Goal: Task Accomplishment & Management: Use online tool/utility

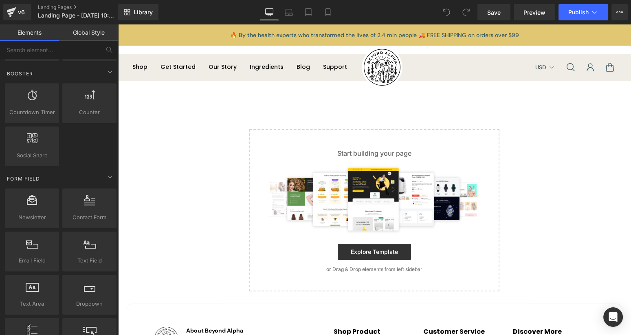
scroll to position [1550, 0]
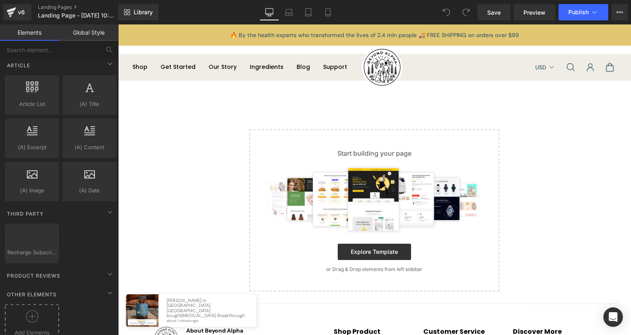
click at [44, 310] on div at bounding box center [32, 319] width 50 height 18
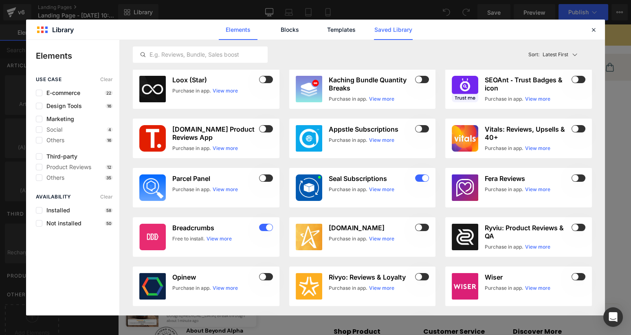
click at [389, 28] on link "Saved Library" at bounding box center [393, 30] width 39 height 20
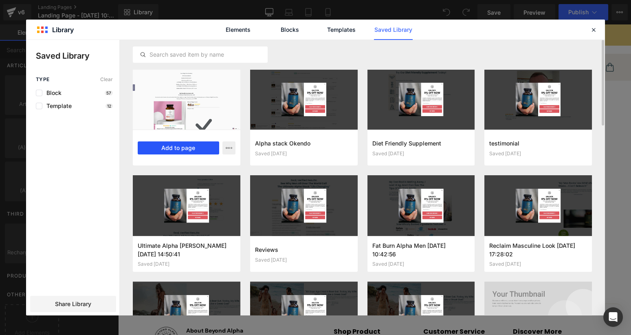
click at [191, 147] on button "Add to page" at bounding box center [179, 147] width 82 height 13
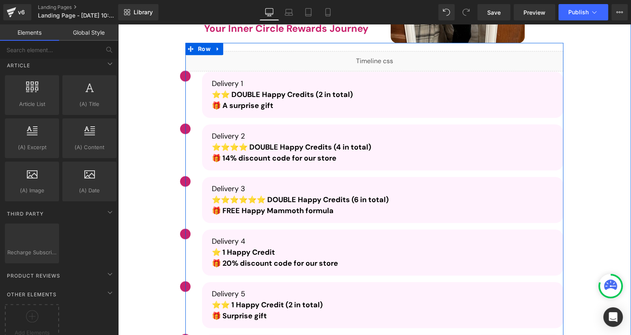
scroll to position [1486, 0]
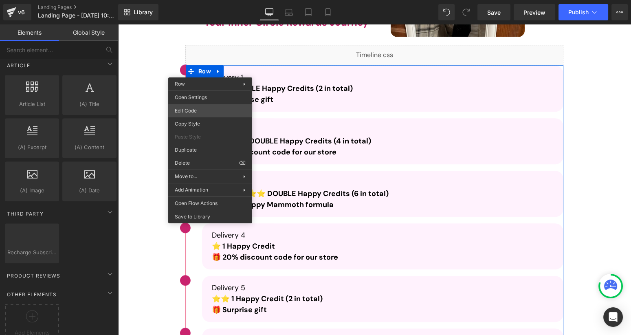
click at [208, 0] on div "You are previewing how the will restyle your page. You can not edit Elements in…" at bounding box center [315, 0] width 631 height 0
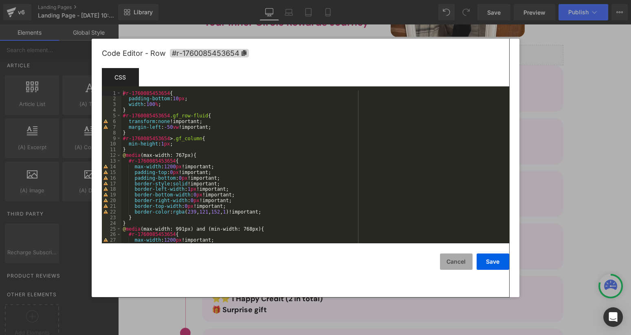
click at [454, 263] on button "Cancel" at bounding box center [456, 261] width 33 height 16
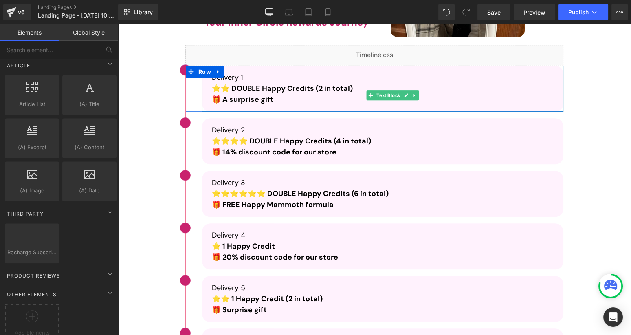
click at [308, 100] on p "🎁 A surprise gift" at bounding box center [383, 99] width 342 height 11
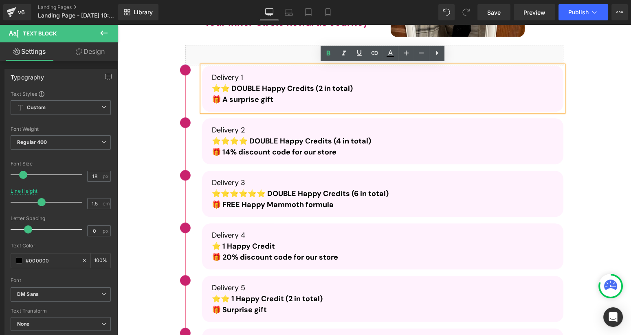
click at [194, 82] on div "Image Delivery 1 ⭐⭐ DOUBLE Happy Credits (2 in total)  🎁 A surprise gift Text B…" at bounding box center [375, 89] width 378 height 46
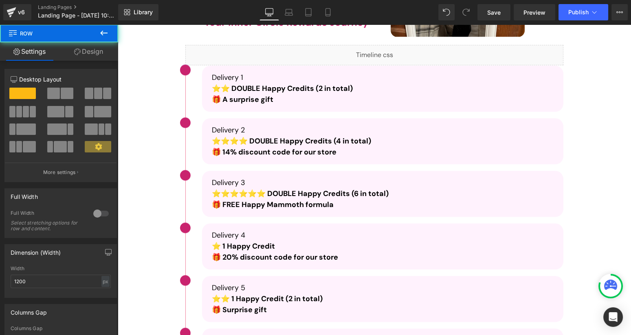
click at [161, 83] on div "Your Results Get Better Every Month. So Do Your Rewards Heading Your Results Ge…" at bounding box center [374, 178] width 473 height 704
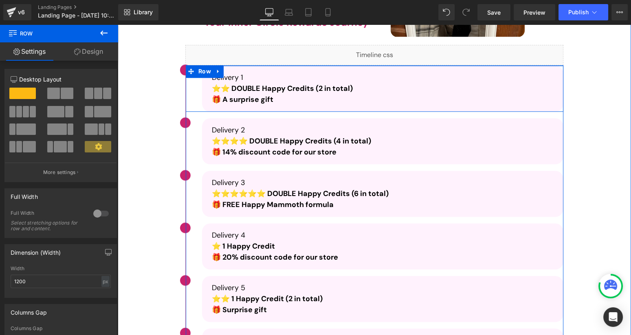
click at [193, 87] on div "Image Delivery 1 ⭐⭐ DOUBLE Happy Credits (2 in total)  🎁 A surprise gift Text B…" at bounding box center [375, 89] width 378 height 46
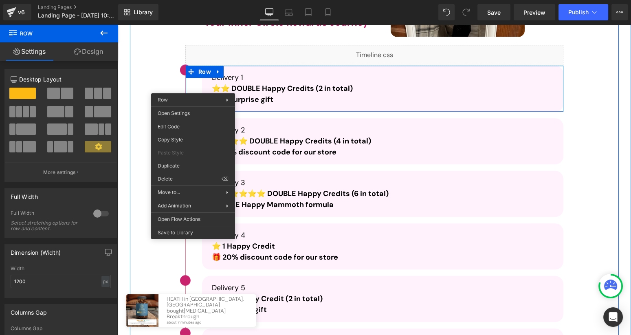
click at [142, 83] on div "Your Results Get Better Every Month. So Do Your Rewards Heading Your Results Ge…" at bounding box center [374, 178] width 473 height 704
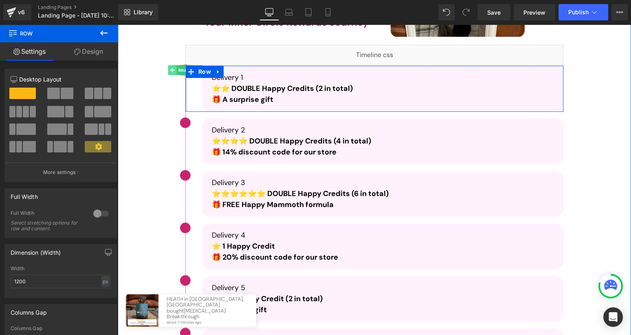
click at [175, 70] on span at bounding box center [172, 70] width 9 height 10
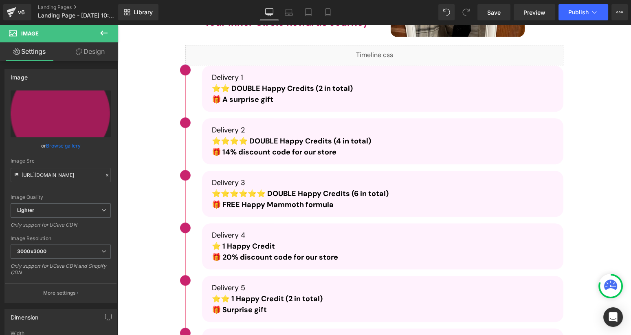
scroll to position [63, 0]
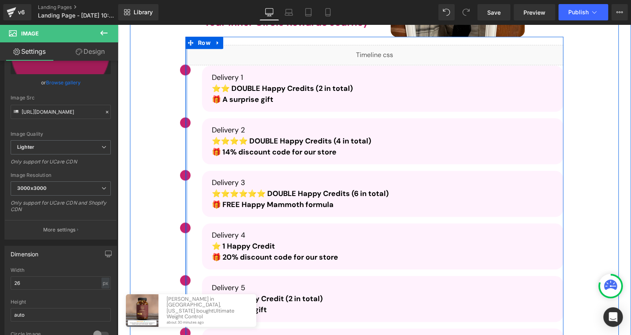
click at [185, 101] on div at bounding box center [186, 256] width 2 height 439
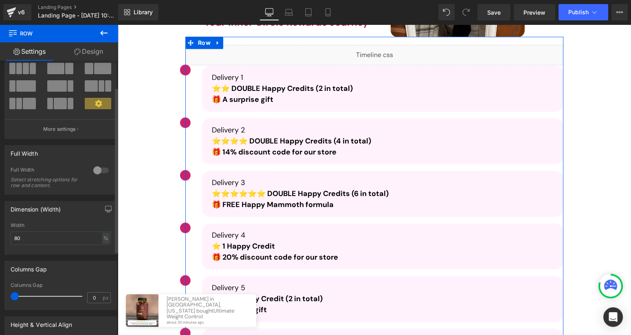
scroll to position [181, 0]
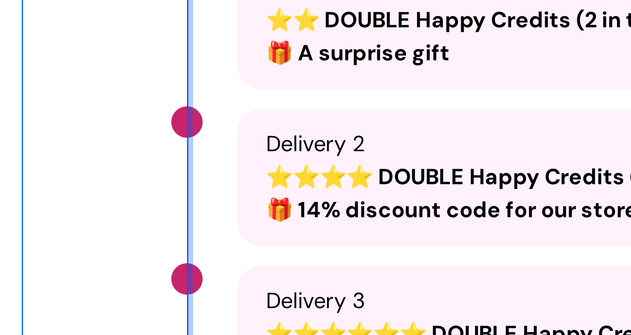
click at [54, 0] on div at bounding box center [54, 60] width 2 height 439
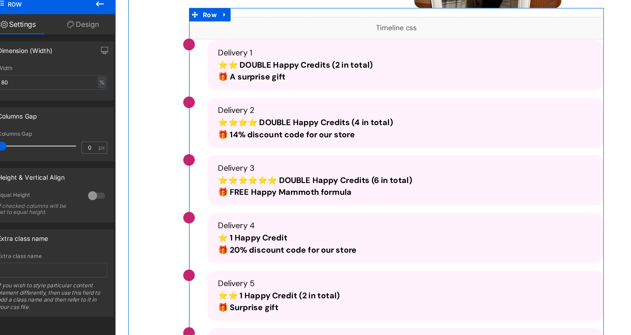
scroll to position [0, 0]
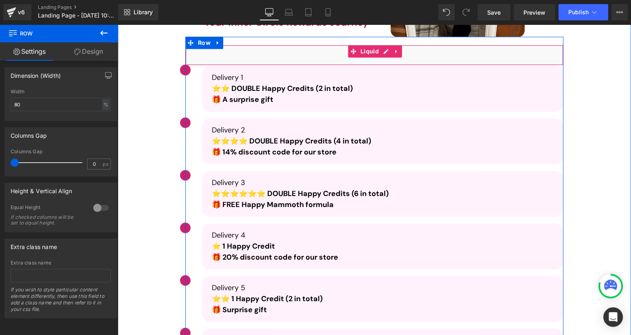
click at [194, 55] on div "Liquid" at bounding box center [374, 55] width 378 height 20
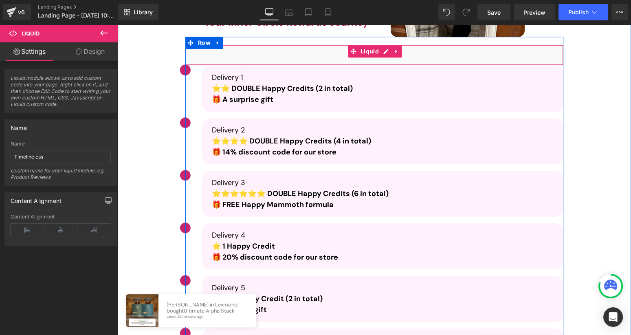
click at [386, 52] on div "Liquid" at bounding box center [374, 55] width 378 height 20
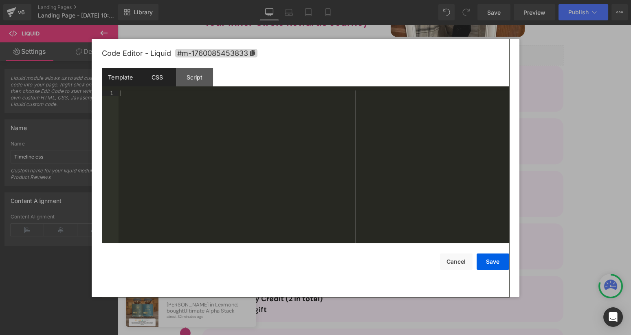
click at [160, 82] on div "CSS" at bounding box center [157, 77] width 37 height 18
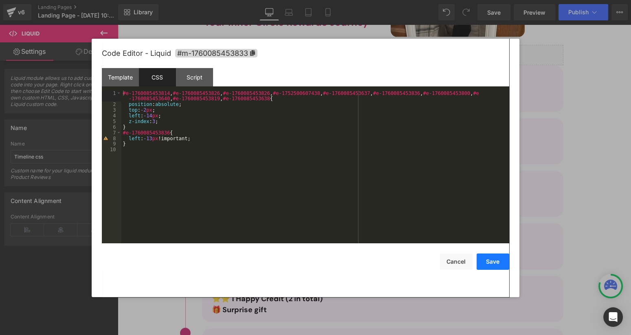
click at [494, 262] on button "Save" at bounding box center [493, 261] width 33 height 16
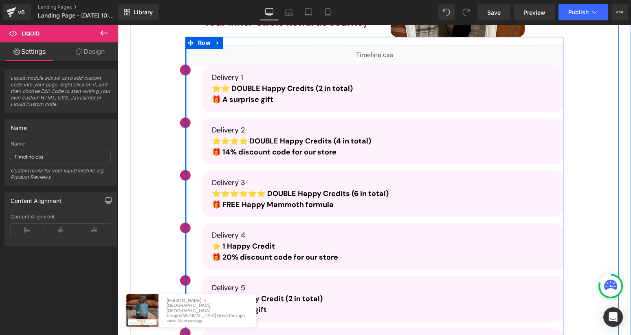
click at [186, 93] on div at bounding box center [186, 256] width 2 height 439
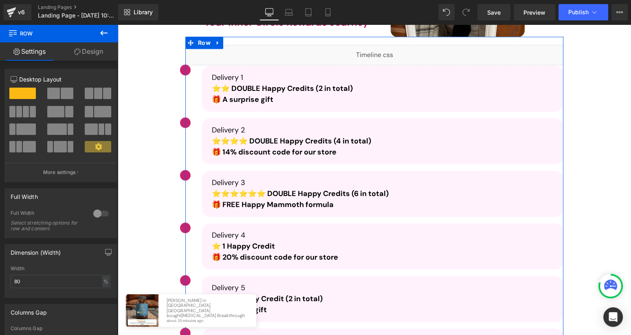
click at [82, 56] on link "Design" at bounding box center [88, 51] width 59 height 18
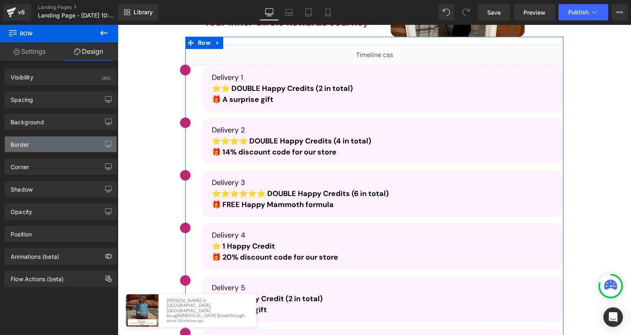
type input "#3a5b65"
type input "100"
type input "0"
click at [80, 147] on div "Border" at bounding box center [61, 144] width 112 height 15
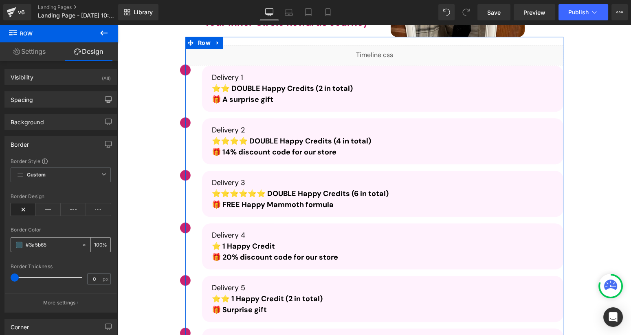
click at [19, 243] on span at bounding box center [19, 245] width 7 height 7
click at [49, 171] on span "Custom Setup Global Style" at bounding box center [61, 175] width 100 height 15
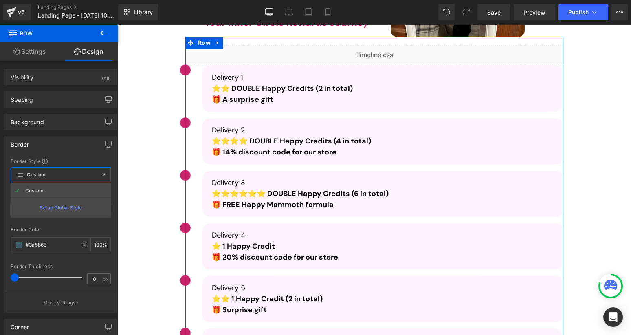
click at [57, 168] on span "Custom Setup Global Style" at bounding box center [61, 175] width 100 height 15
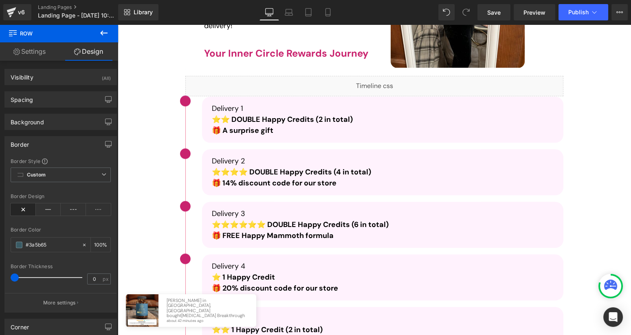
scroll to position [1452, 0]
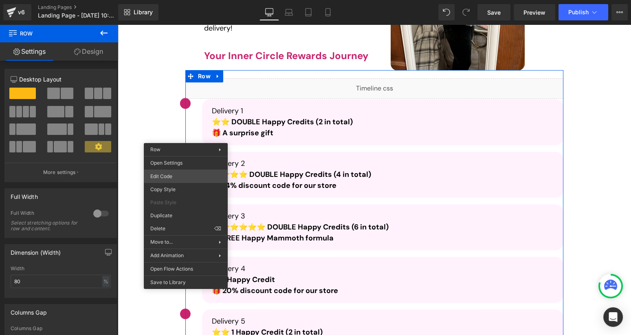
click at [190, 0] on div "Image You are previewing how the will restyle your page. You can not edit Eleme…" at bounding box center [315, 0] width 631 height 0
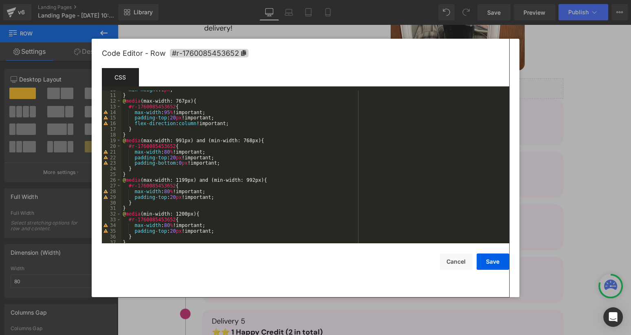
scroll to position [0, 0]
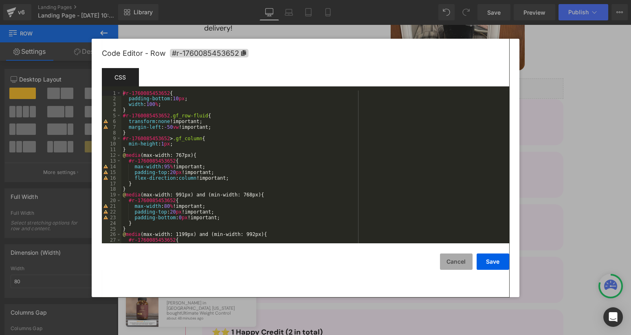
click at [454, 258] on button "Cancel" at bounding box center [456, 261] width 33 height 16
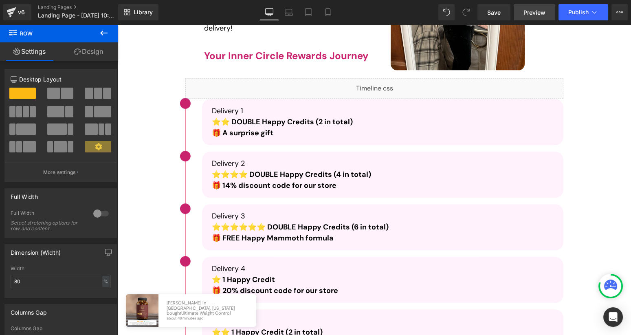
click at [535, 10] on span "Preview" at bounding box center [535, 12] width 22 height 9
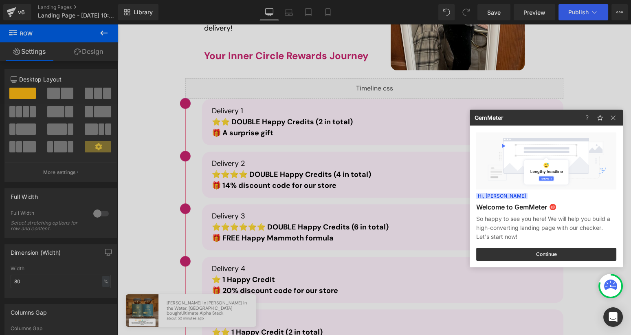
click at [545, 18] on div at bounding box center [315, 167] width 631 height 335
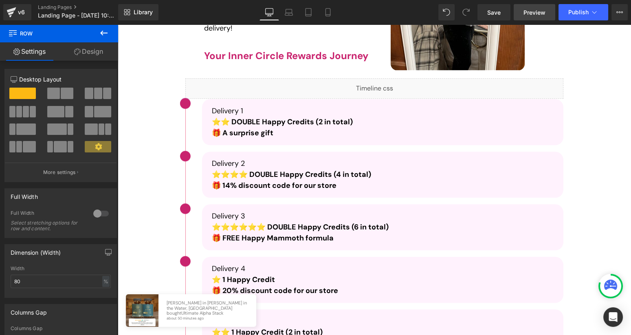
click at [537, 16] on span "Preview" at bounding box center [535, 12] width 22 height 9
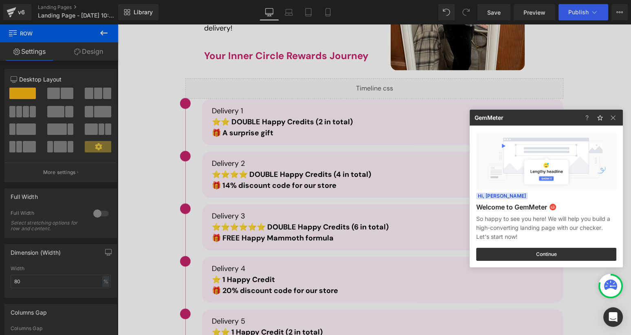
click at [498, 10] on div at bounding box center [315, 167] width 631 height 335
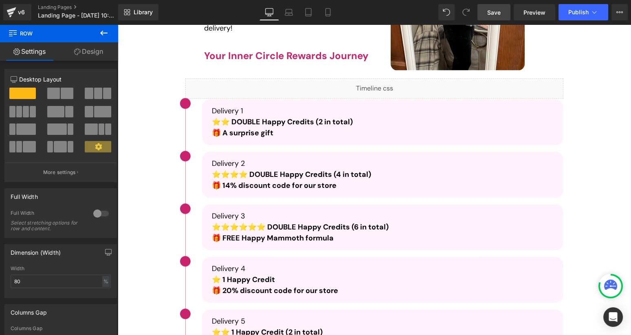
click at [491, 12] on span "Save" at bounding box center [493, 12] width 13 height 9
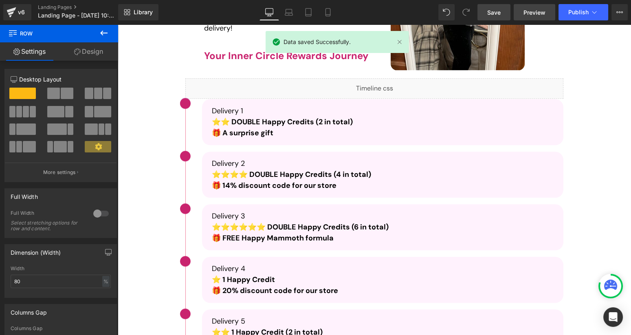
click at [531, 18] on link "Preview" at bounding box center [535, 12] width 42 height 16
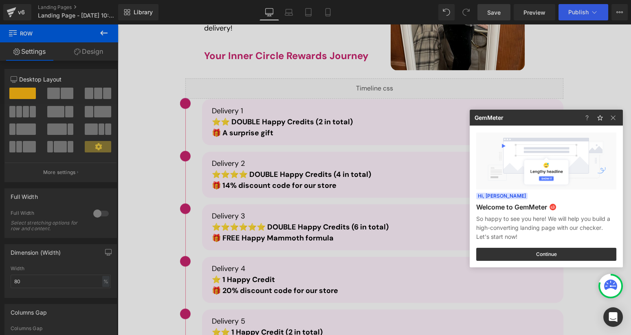
click at [228, 115] on div at bounding box center [315, 167] width 631 height 335
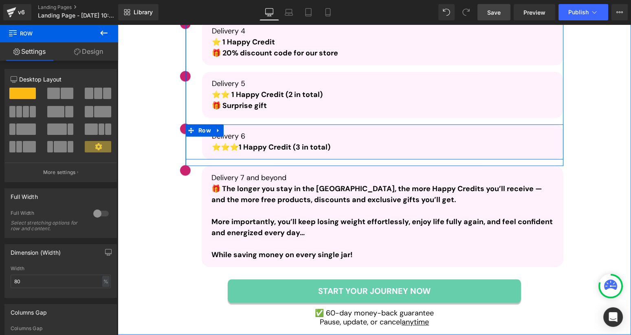
scroll to position [1690, 0]
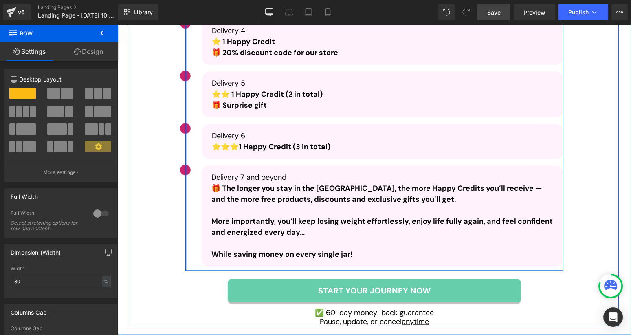
click at [185, 179] on div at bounding box center [186, 51] width 2 height 439
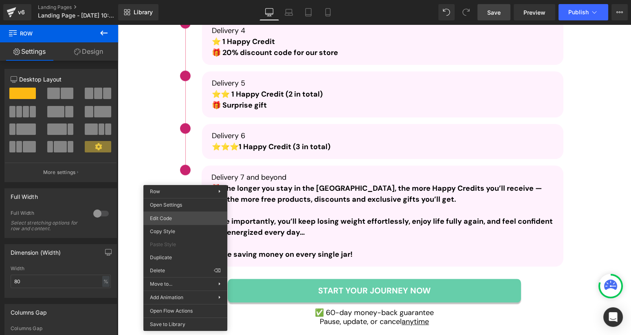
click at [184, 0] on div "Image You are previewing how the will restyle your page. You can not edit Eleme…" at bounding box center [315, 0] width 631 height 0
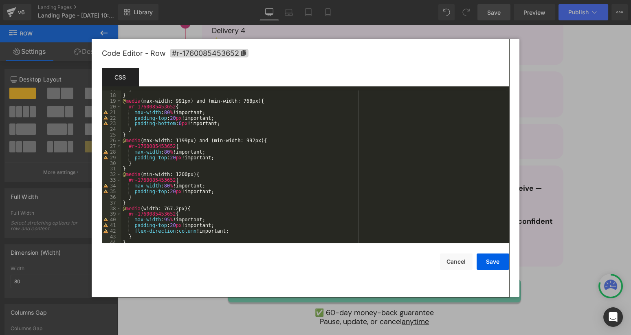
scroll to position [0, 0]
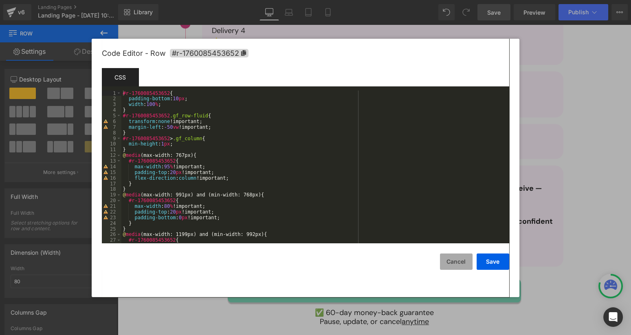
click at [458, 265] on button "Cancel" at bounding box center [456, 261] width 33 height 16
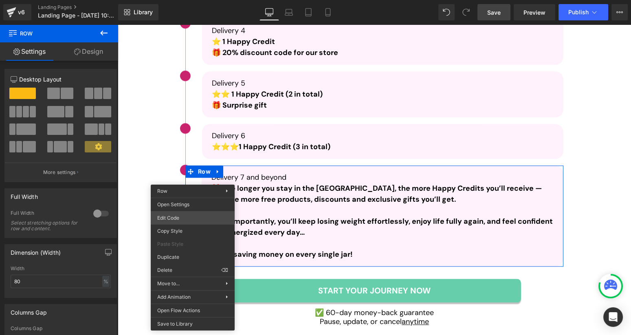
click at [191, 0] on div "Image You are previewing how the will restyle your page. You can not edit Eleme…" at bounding box center [315, 0] width 631 height 0
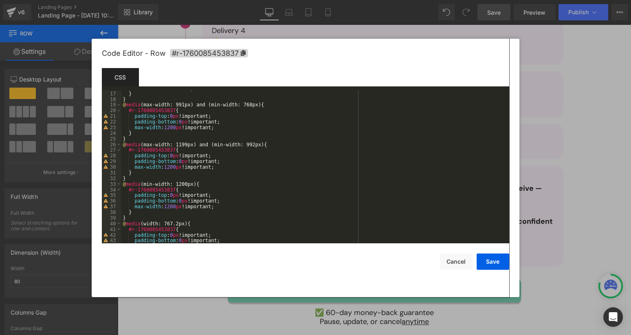
scroll to position [113, 0]
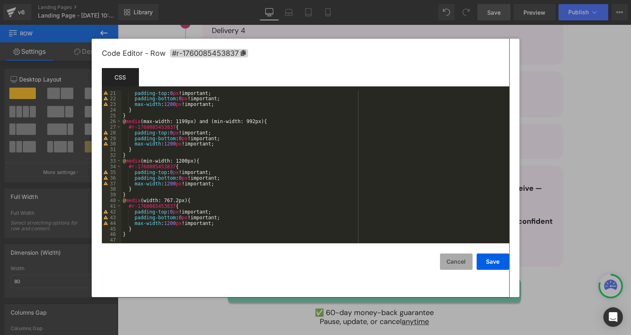
click at [461, 260] on button "Cancel" at bounding box center [456, 261] width 33 height 16
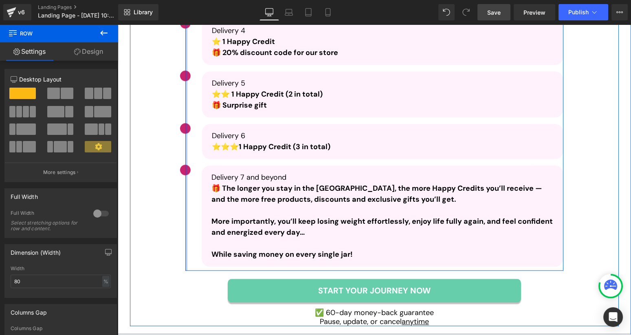
click at [186, 143] on div "Liquid Image Row Image Delivery 1 ⭐⭐ DOUBLE Happy Credits (2 in total)  🎁 A sur…" at bounding box center [374, 51] width 378 height 439
